Goal: Information Seeking & Learning: Check status

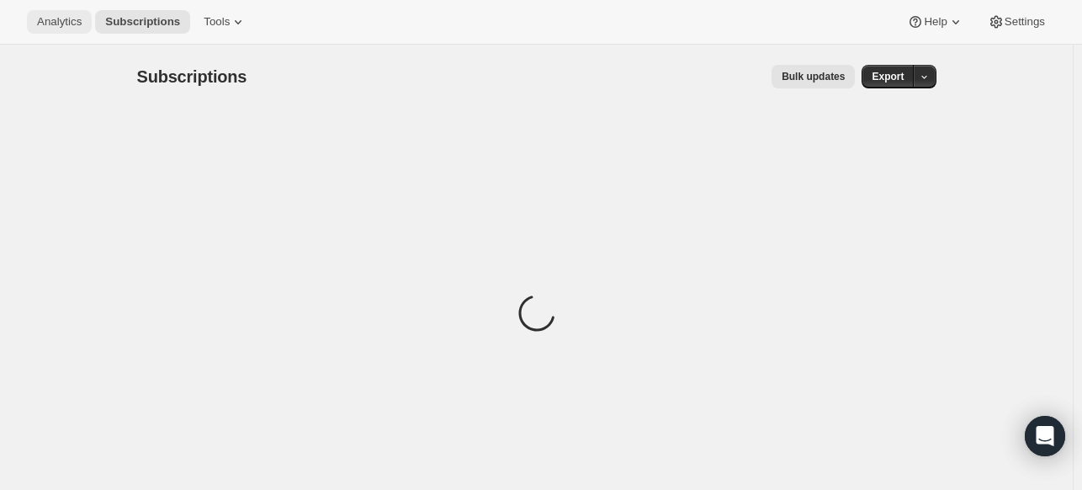
click at [67, 18] on span "Analytics" at bounding box center [59, 21] width 45 height 13
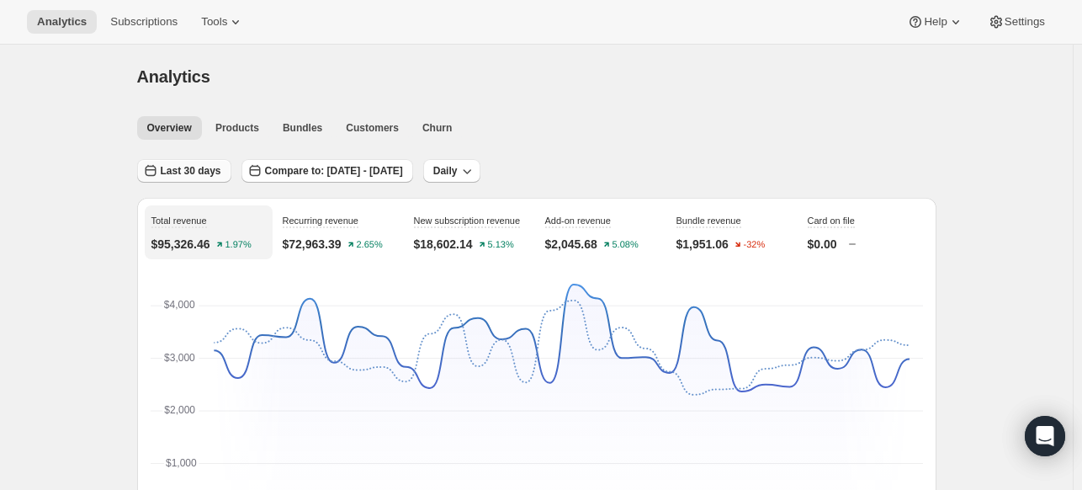
click at [210, 174] on span "Last 30 days" at bounding box center [191, 170] width 61 height 13
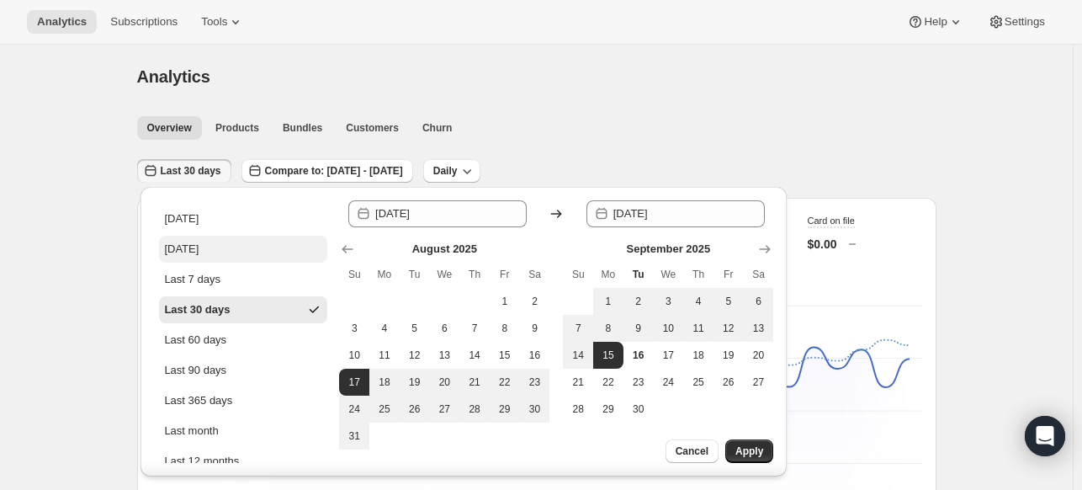
click at [199, 248] on div "Yesterday" at bounding box center [181, 249] width 34 height 17
type input "2025-09-15"
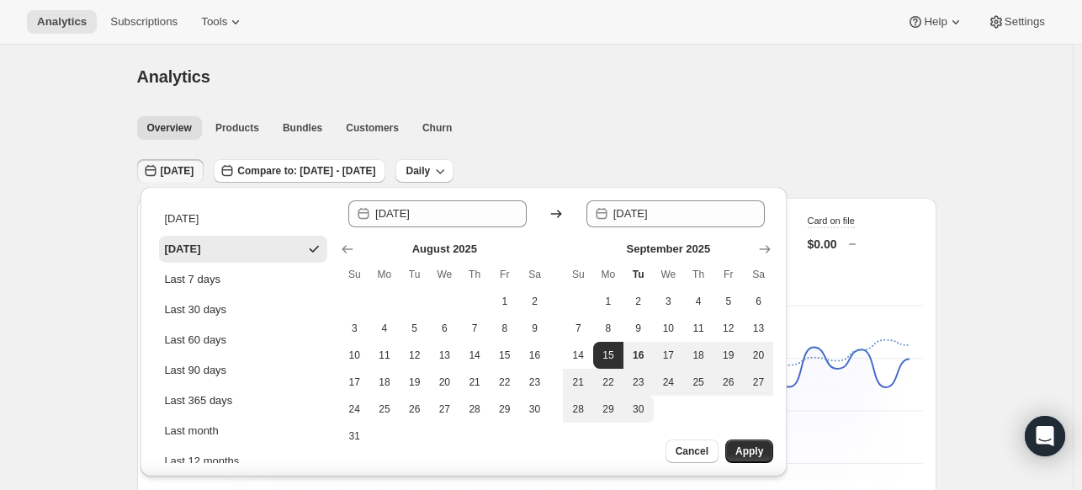
click at [744, 437] on div "September 2025 Su Mo Tu We Th Fr Sa 1 2 3 4 5 6 7 8 9 10 11 12 13 14 15 16 17 1…" at bounding box center [668, 345] width 210 height 209
click at [744, 453] on span "Apply" at bounding box center [749, 450] width 28 height 13
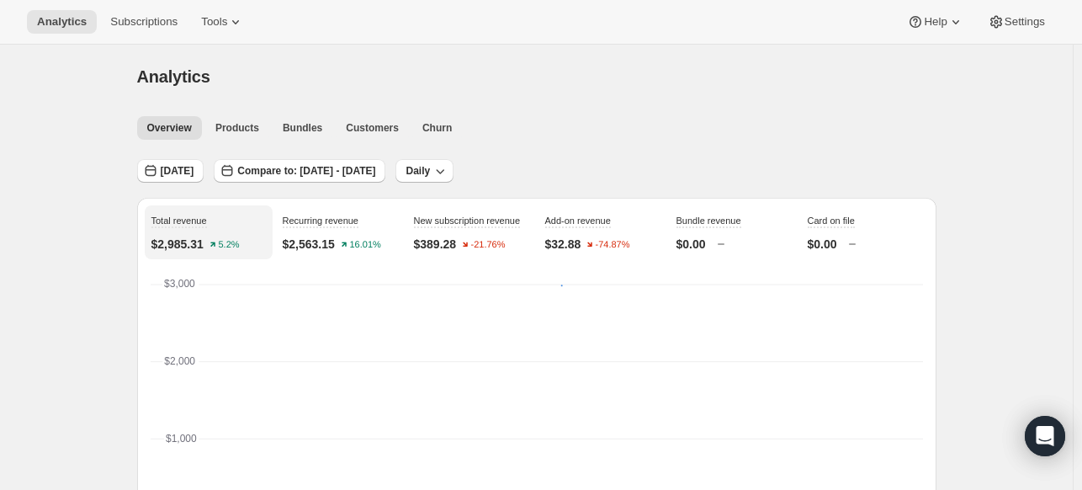
click at [304, 157] on div "Yesterday Compare to: Aug 15, 2025 - Aug 15, 2025 Daily" at bounding box center [536, 165] width 799 height 39
drag, startPoint x: 294, startPoint y: 185, endPoint x: 310, endPoint y: 172, distance: 21.5
click at [311, 171] on span "Compare to: Aug 15, 2025 - Aug 15, 2025" at bounding box center [306, 170] width 138 height 13
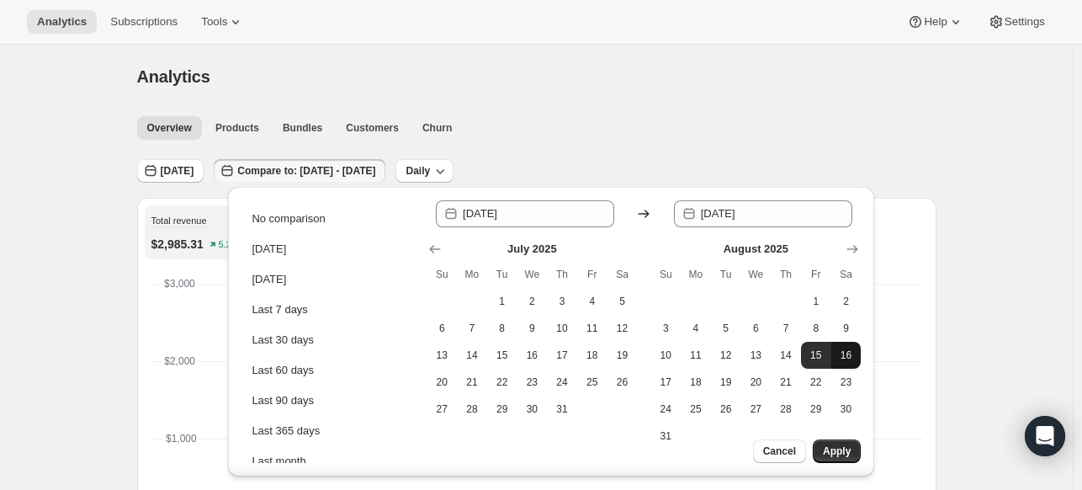
click at [846, 356] on span "16" at bounding box center [846, 354] width 17 height 13
type input "2025-08-16"
click at [848, 357] on span "16" at bounding box center [846, 354] width 17 height 13
type input "2025-08-16"
click at [848, 357] on span "16" at bounding box center [846, 354] width 17 height 13
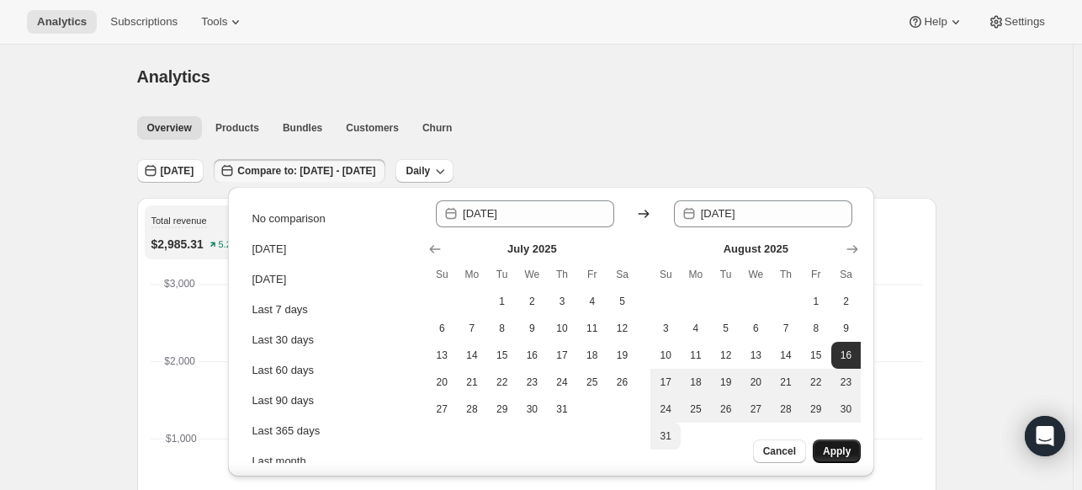
click at [831, 449] on span "Apply" at bounding box center [837, 450] width 28 height 13
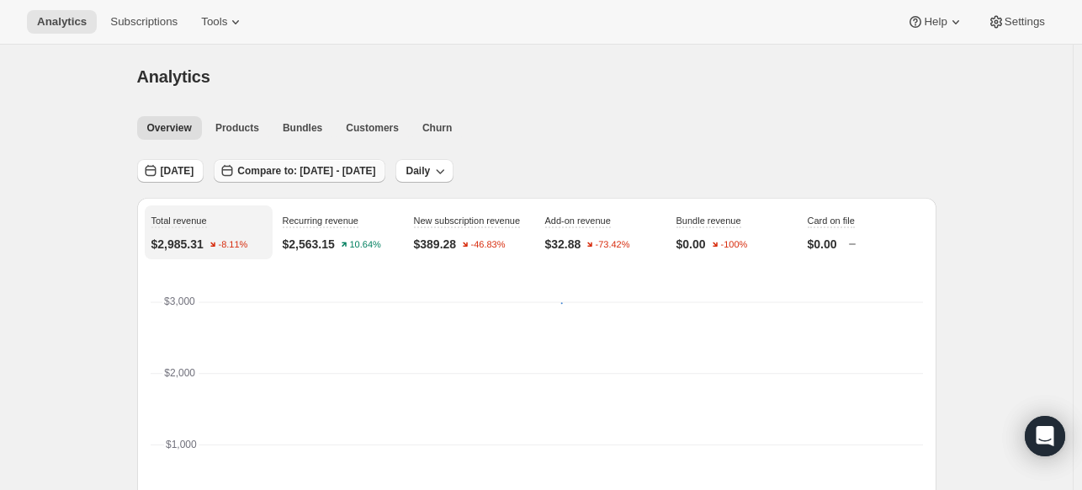
click at [375, 171] on span "Compare to: Aug 16, 2025 - Aug 16, 2025" at bounding box center [306, 170] width 138 height 13
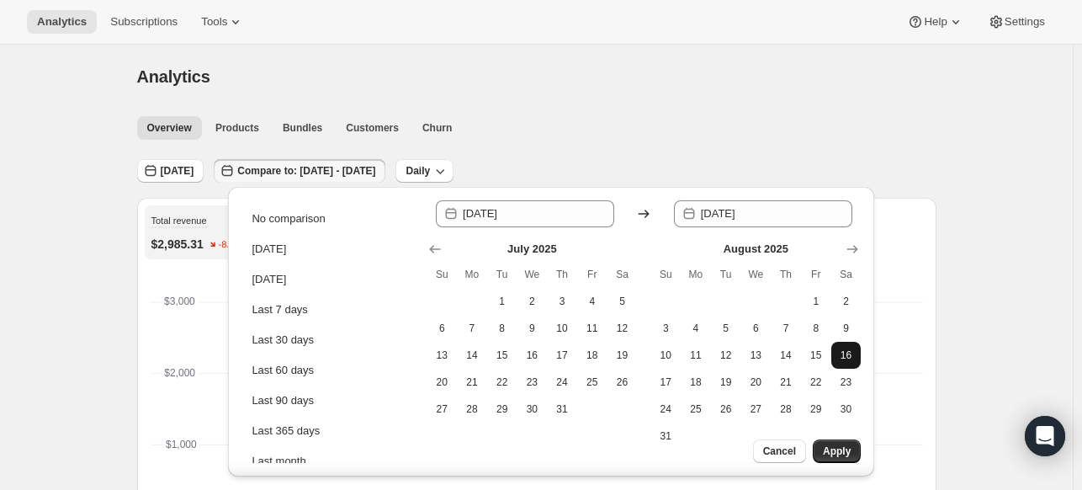
click at [831, 361] on button "16" at bounding box center [846, 355] width 30 height 27
click at [824, 358] on button "15" at bounding box center [816, 355] width 30 height 27
type input "2025-08-15"
click at [824, 358] on button "15" at bounding box center [816, 355] width 30 height 27
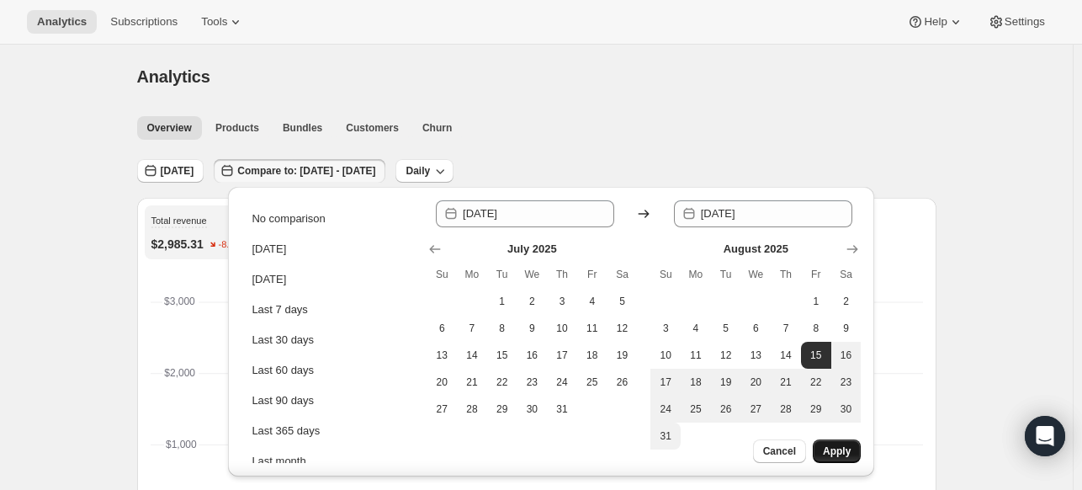
click at [835, 441] on button "Apply" at bounding box center [837, 451] width 48 height 24
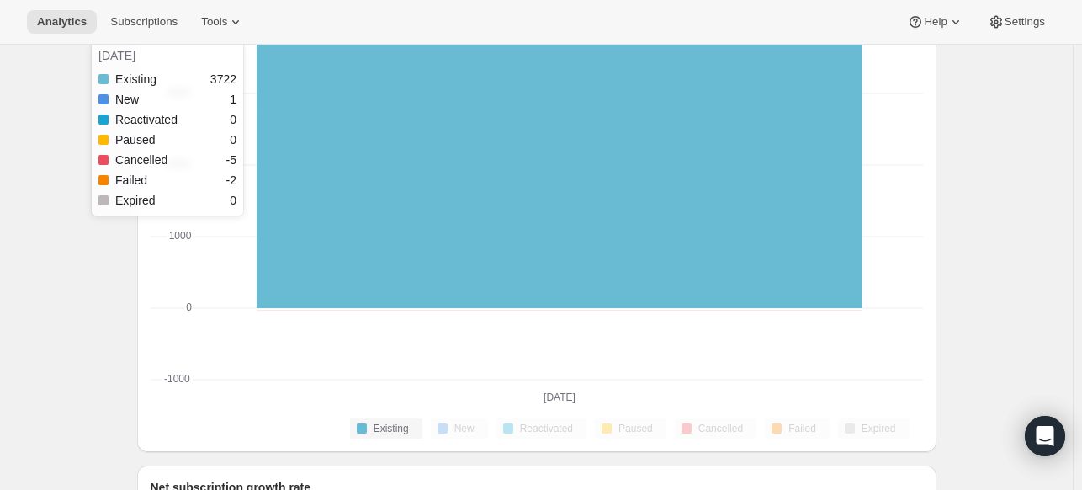
scroll to position [505, 0]
